Goal: Task Accomplishment & Management: Use online tool/utility

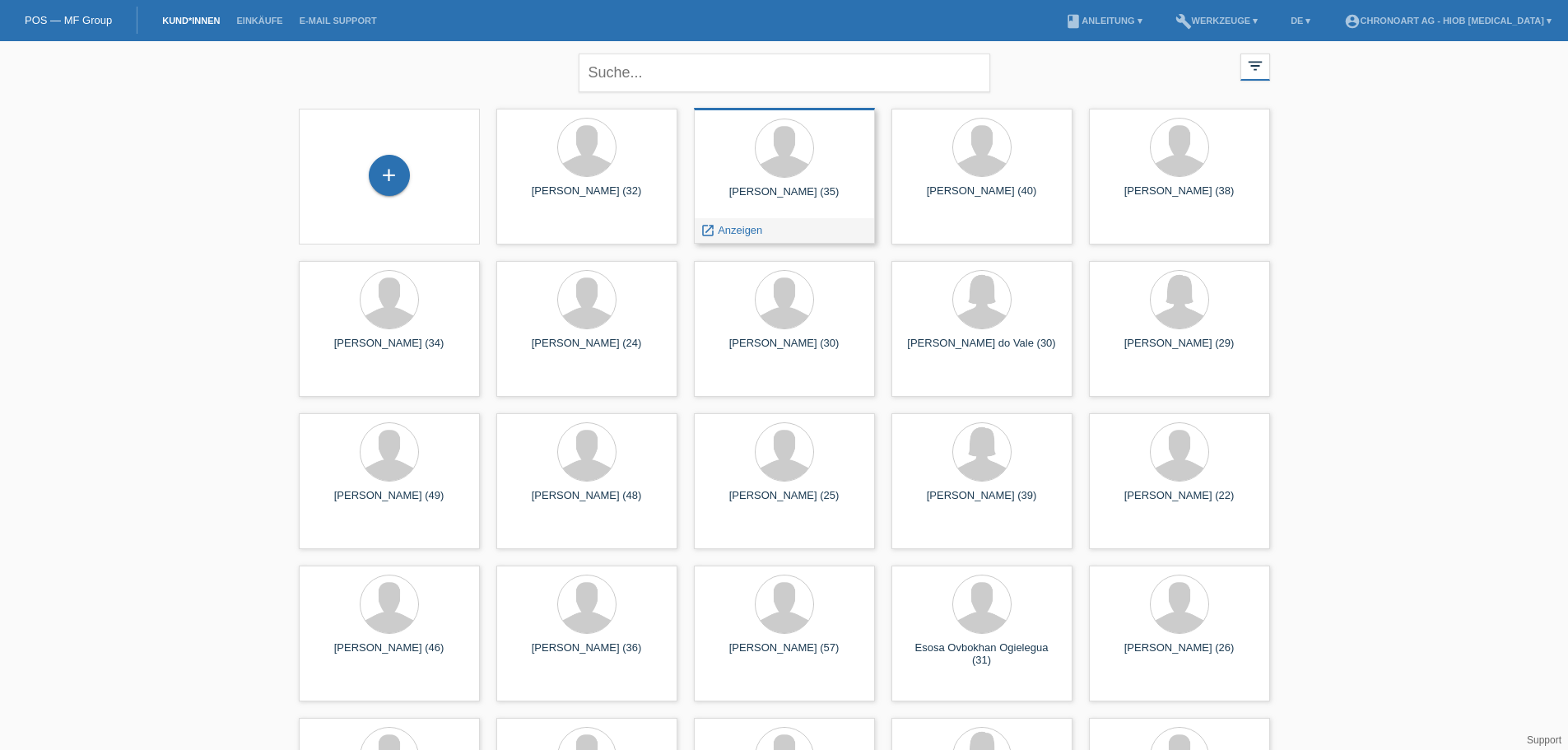
click at [779, 227] on div "launch Anzeigen" at bounding box center [784, 230] width 180 height 25
click at [770, 191] on div "Radu Costache (35)" at bounding box center [784, 198] width 154 height 26
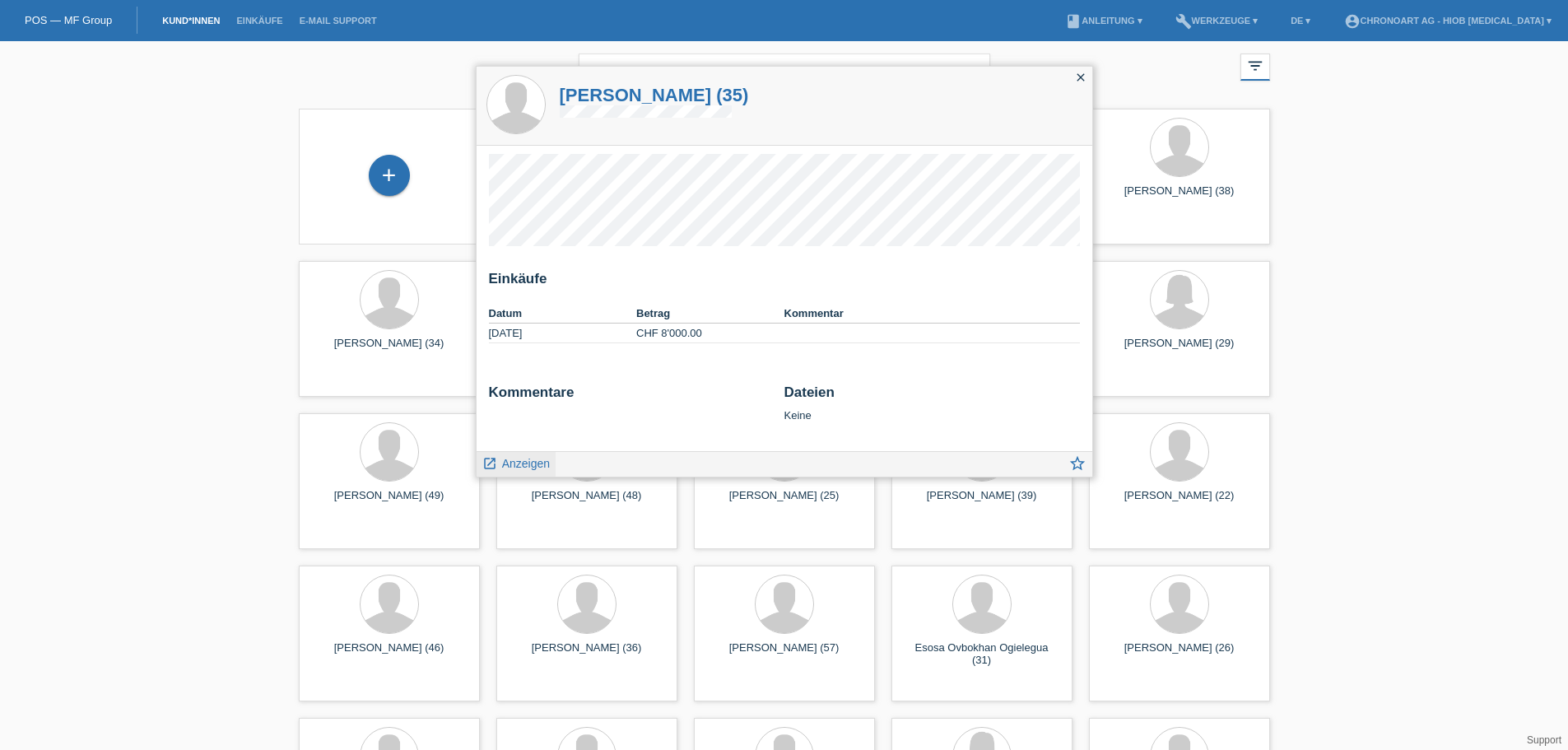
click at [526, 463] on span "Anzeigen" at bounding box center [526, 463] width 47 height 13
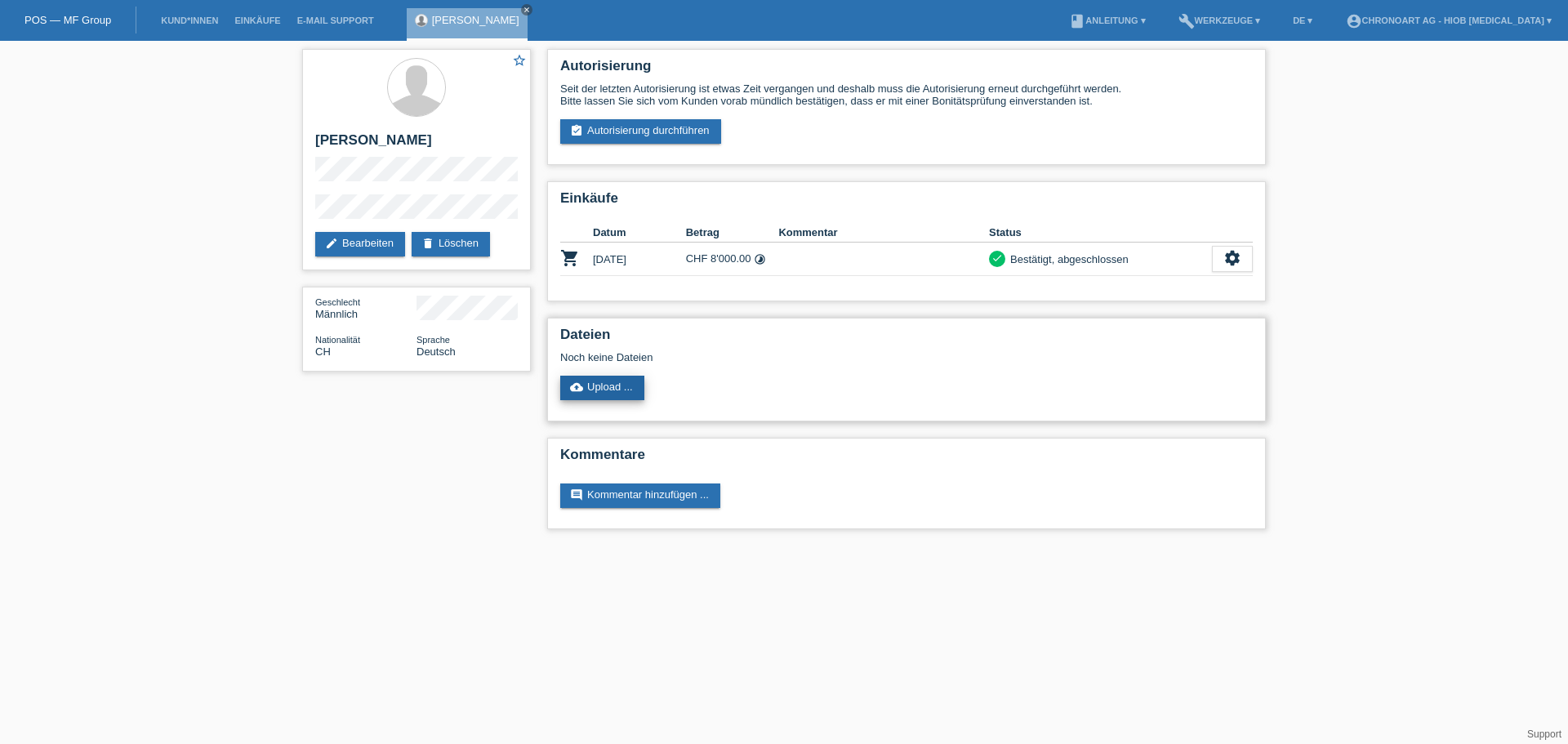
click at [594, 387] on link "cloud_upload Upload ..." at bounding box center [601, 388] width 84 height 24
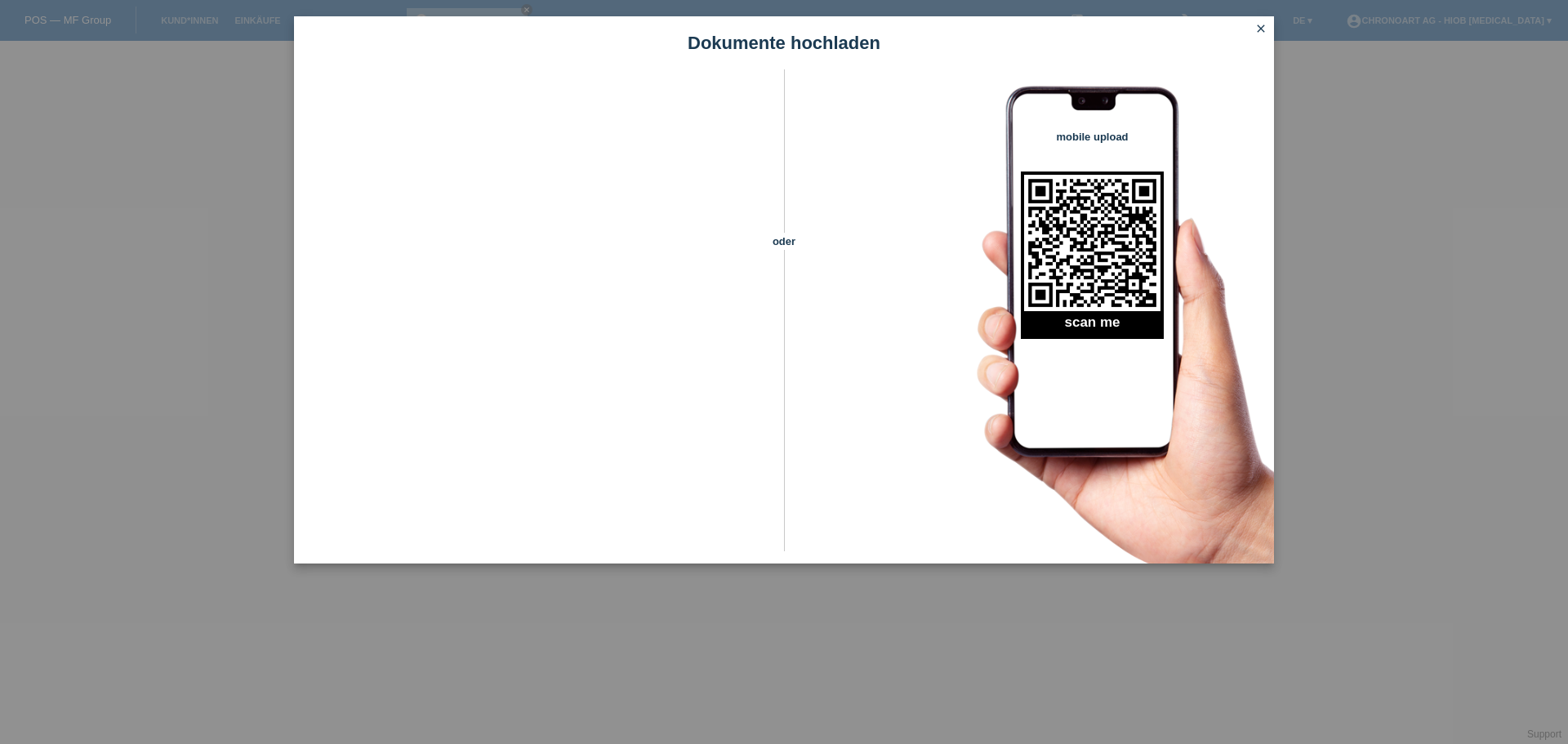
click at [1261, 29] on icon "close" at bounding box center [1261, 28] width 13 height 13
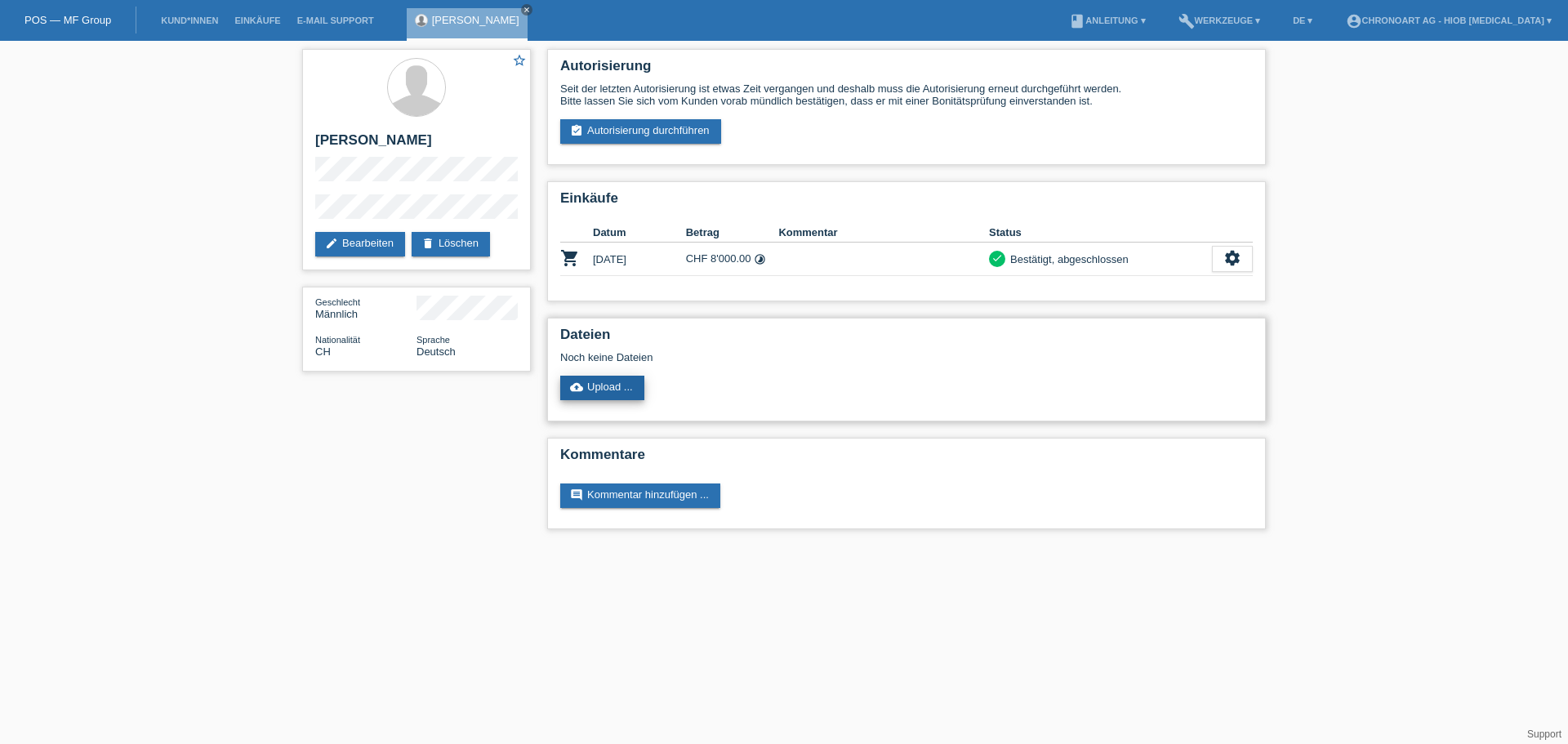
click at [600, 382] on link "cloud_upload Upload ..." at bounding box center [601, 388] width 84 height 24
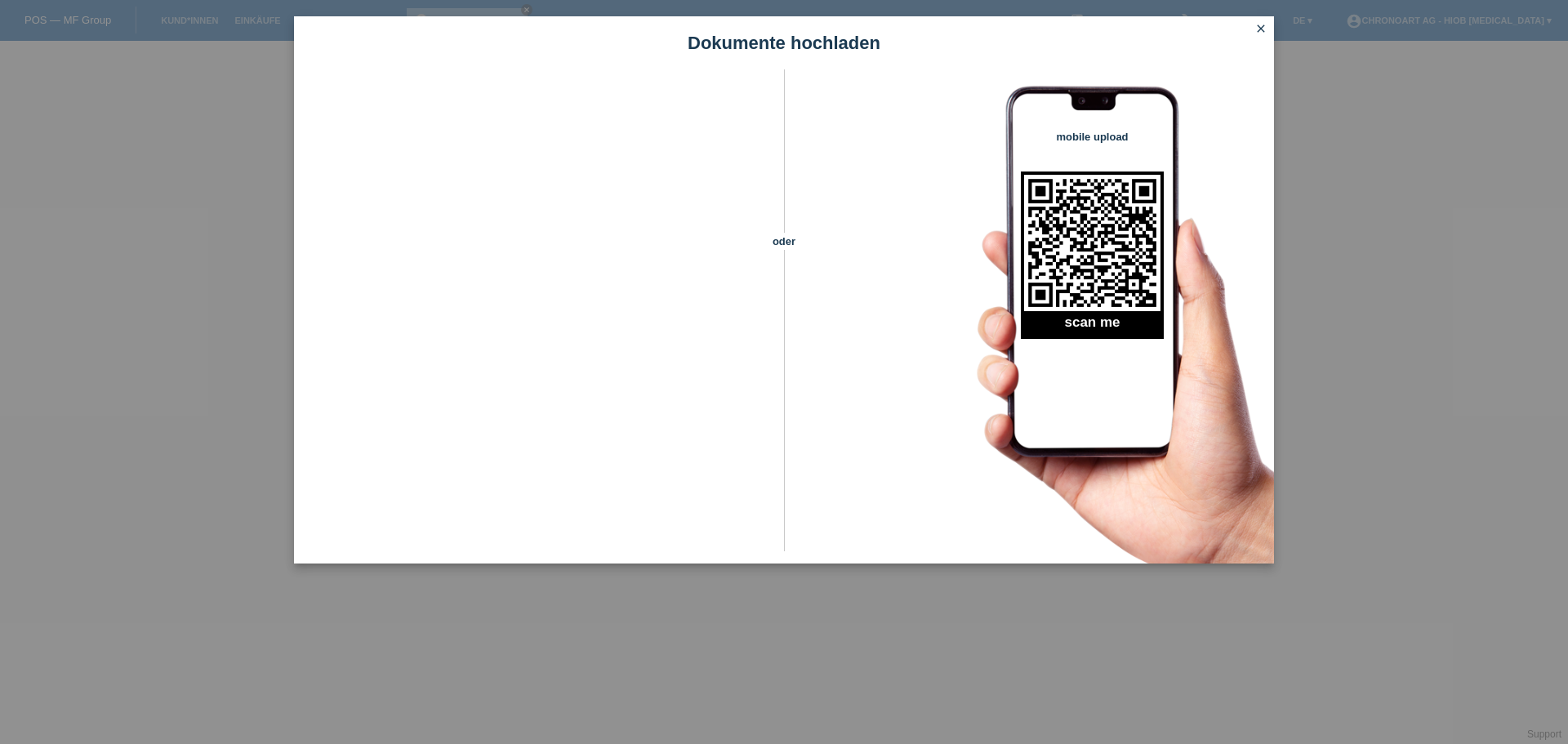
click at [1260, 24] on icon "close" at bounding box center [1261, 28] width 13 height 13
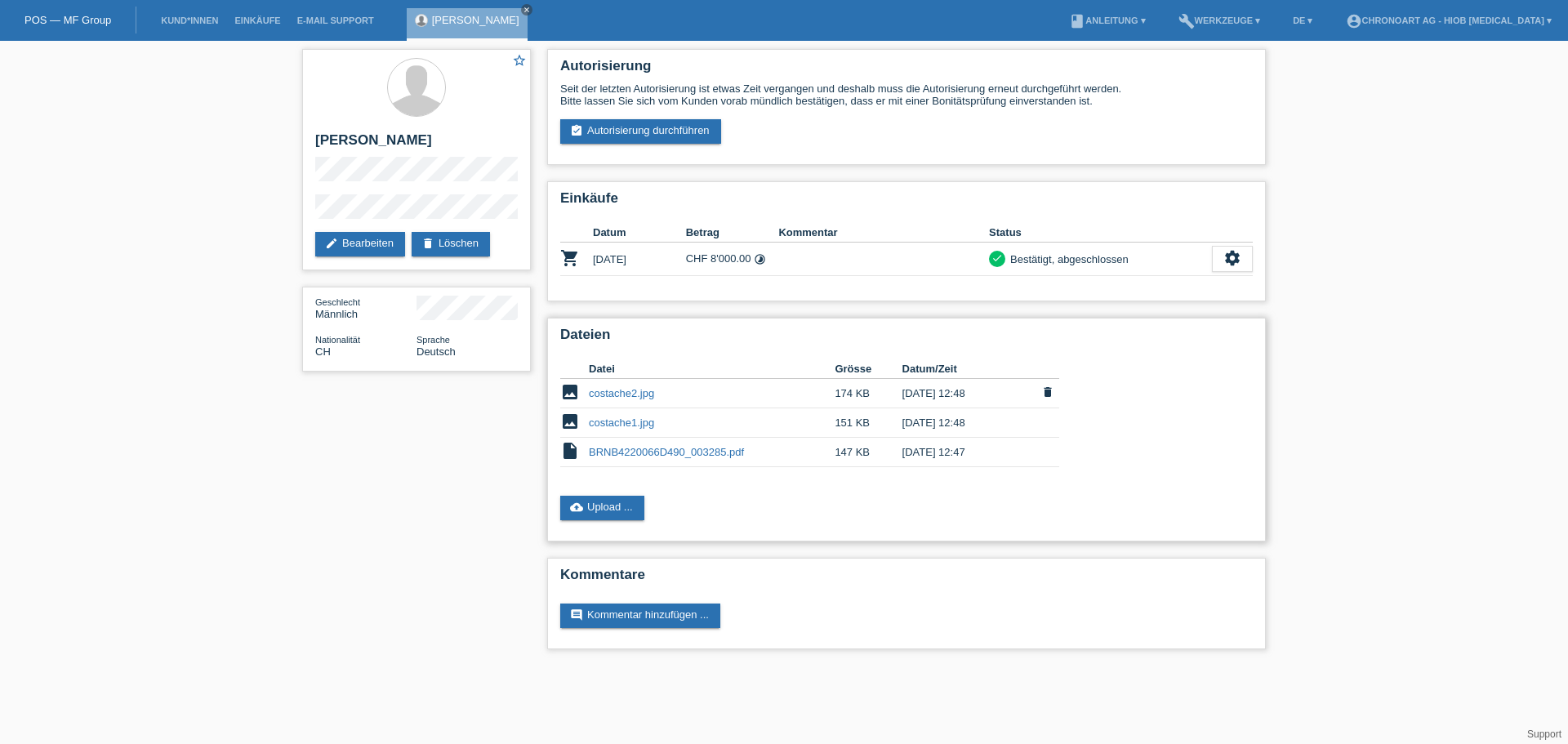
click at [618, 394] on link "costache2.jpg" at bounding box center [621, 393] width 65 height 13
click at [612, 427] on link "costache1.jpg" at bounding box center [621, 423] width 65 height 13
click at [611, 451] on link "BRNB4220066D490_003285.pdf" at bounding box center [666, 452] width 155 height 13
click at [97, 17] on link "POS — MF Group" at bounding box center [68, 20] width 87 height 13
